Goal: Information Seeking & Learning: Learn about a topic

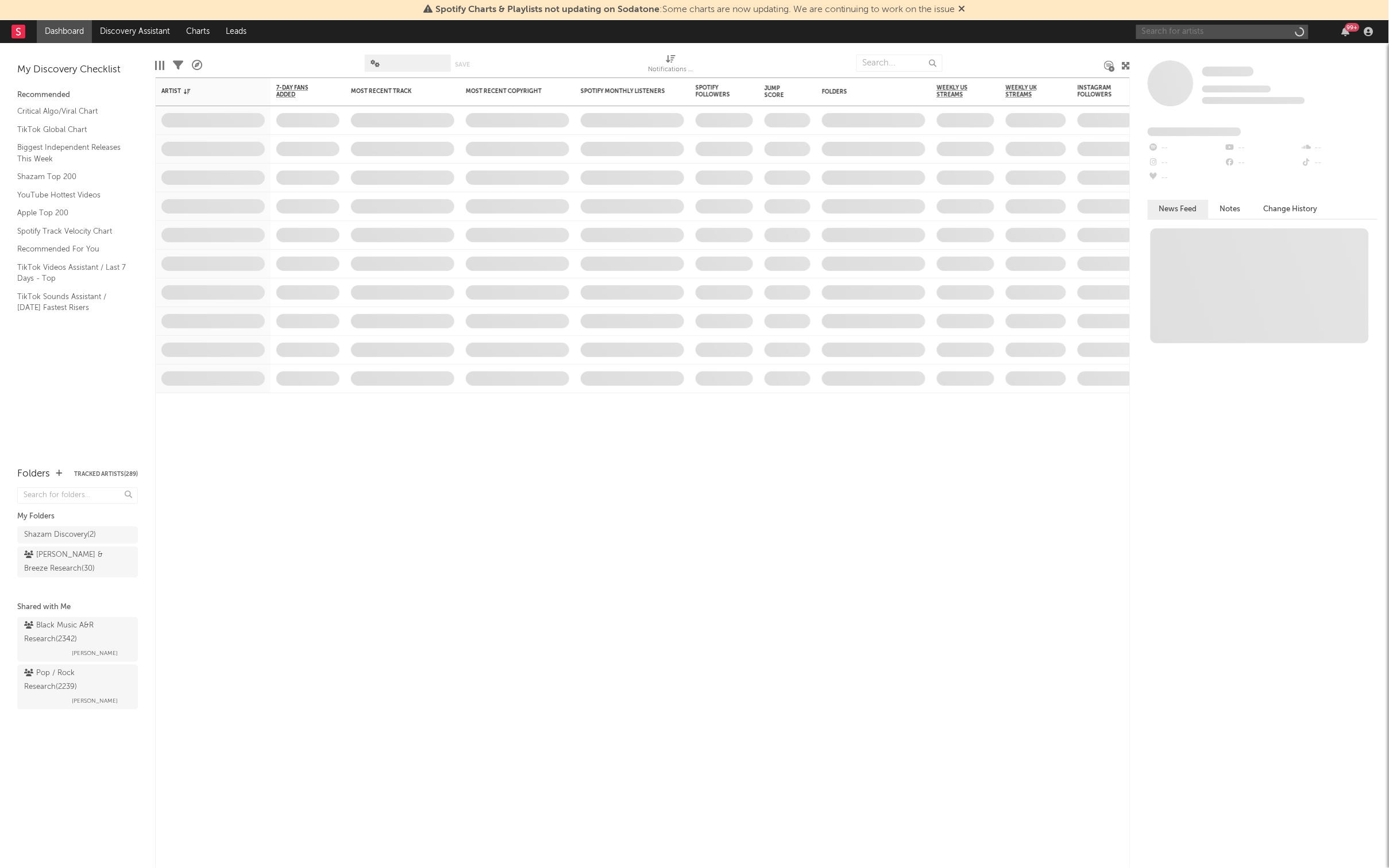
click at [1192, 31] on input "text" at bounding box center [1222, 32] width 173 height 14
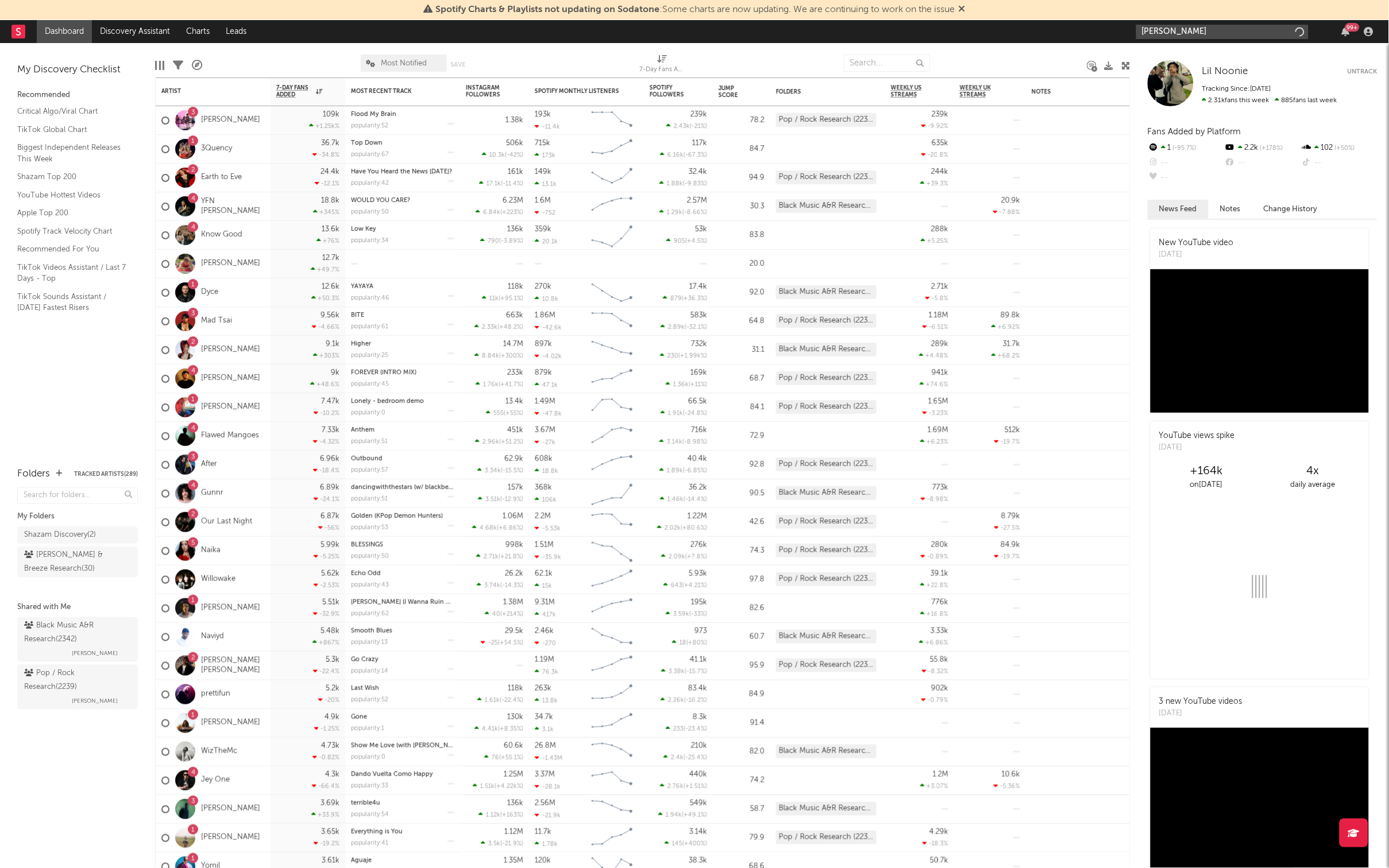
click at [1187, 32] on input "[PERSON_NAME]" at bounding box center [1222, 32] width 173 height 14
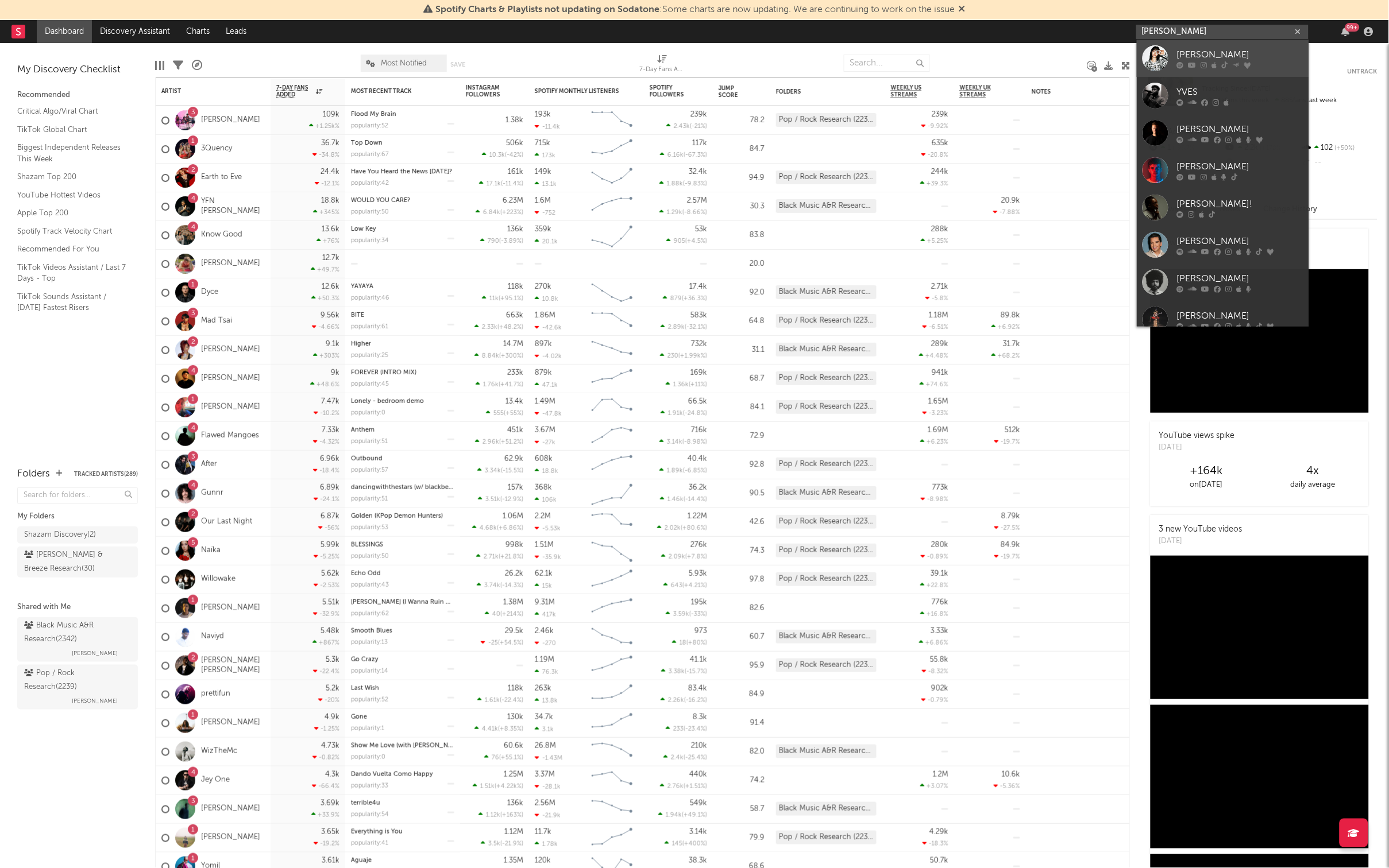
type input "[PERSON_NAME]"
click at [1217, 55] on div "[PERSON_NAME]" at bounding box center [1240, 55] width 127 height 14
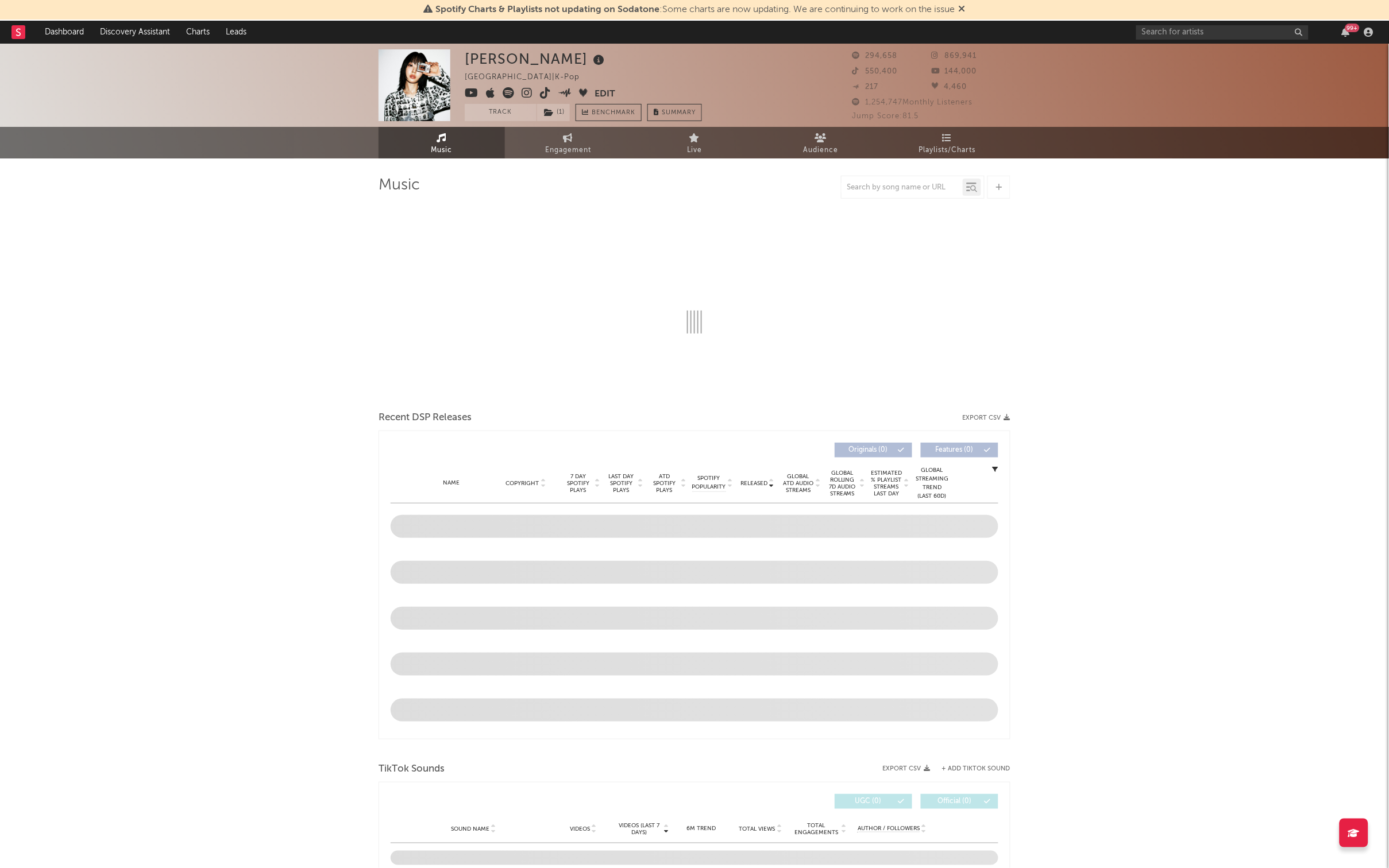
select select "6m"
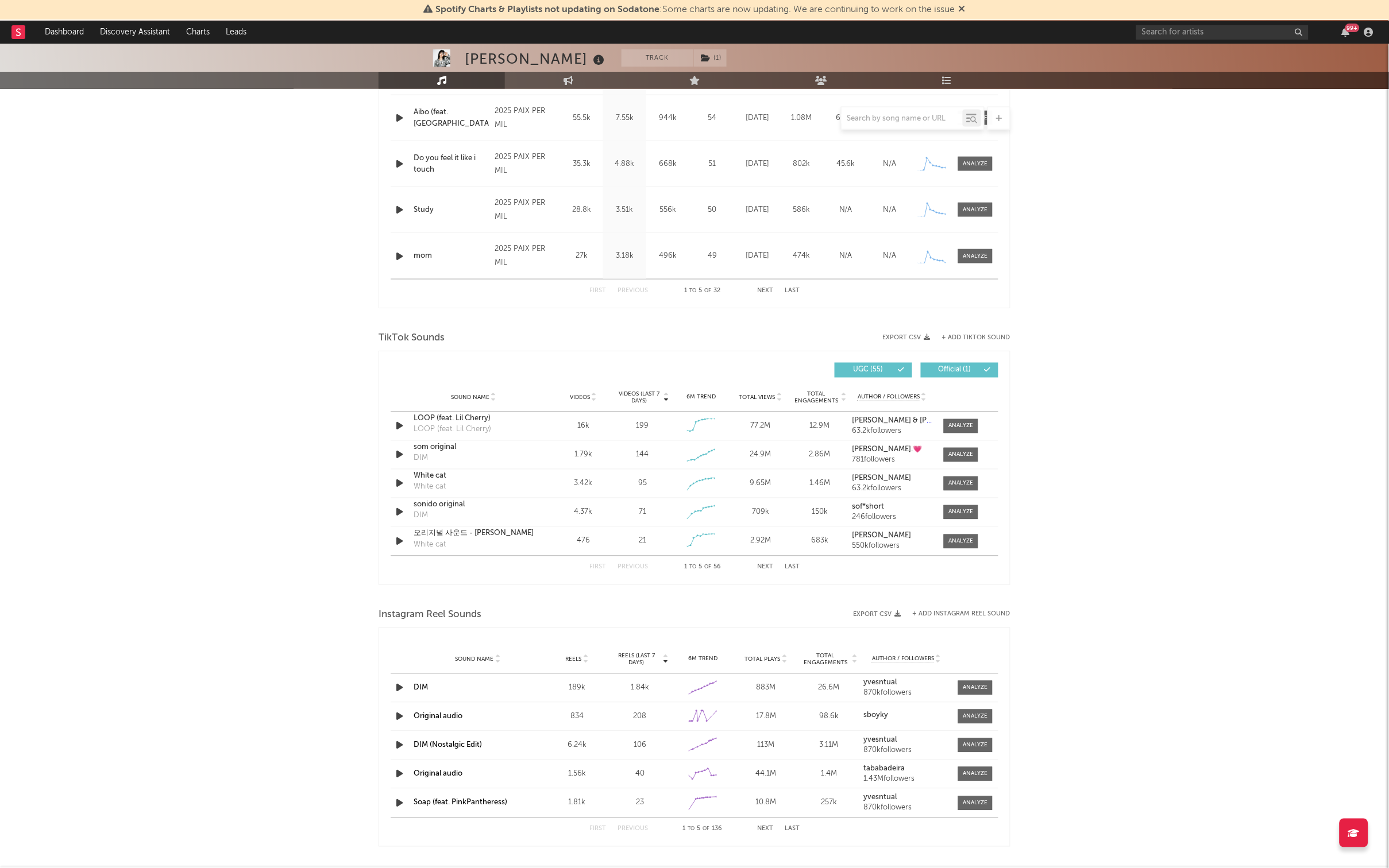
scroll to position [541, 0]
